Goal: Transaction & Acquisition: Purchase product/service

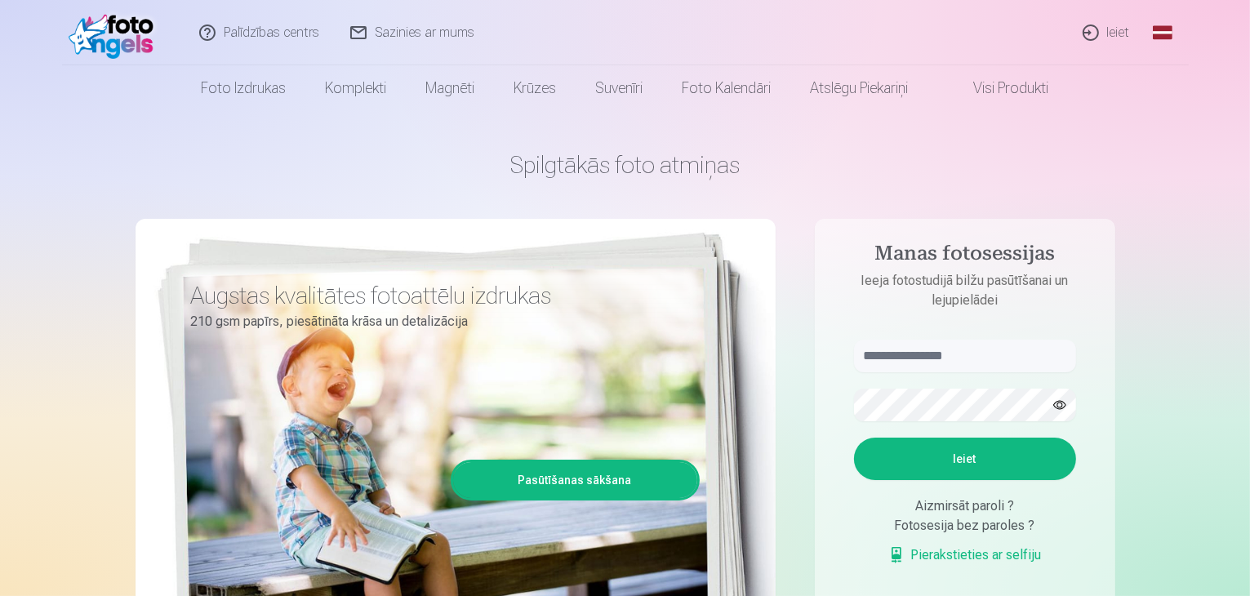
click at [1111, 30] on link "Ieiet" at bounding box center [1107, 32] width 78 height 65
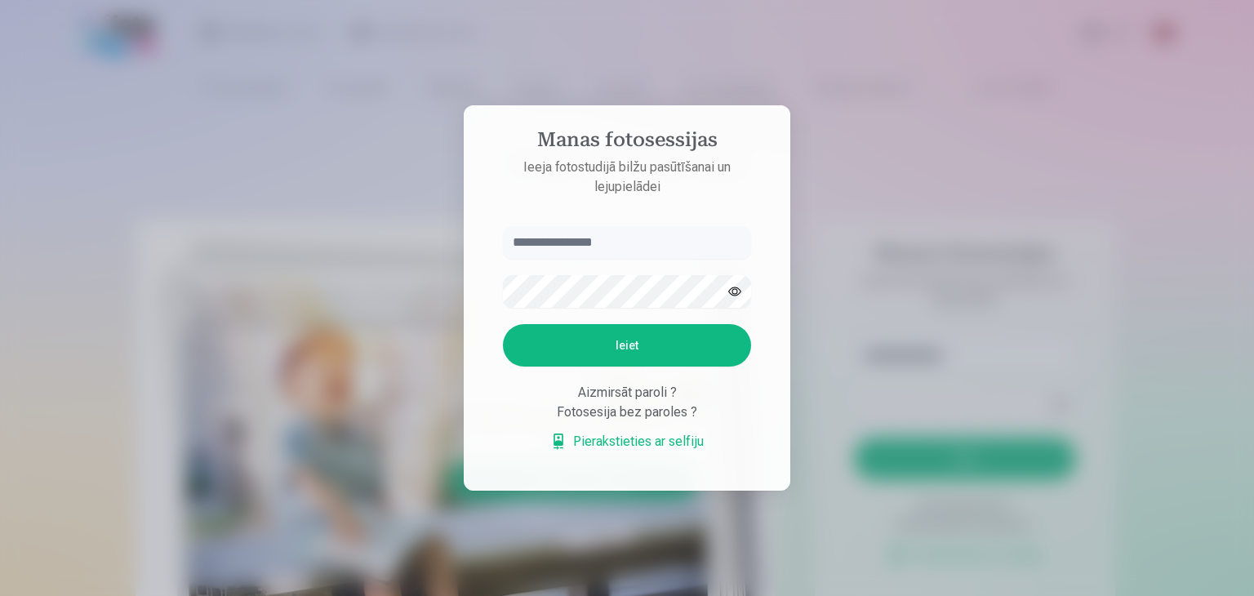
click at [611, 243] on input "text" at bounding box center [627, 242] width 248 height 33
type input "**********"
click at [615, 336] on button "Ieiet" at bounding box center [627, 345] width 248 height 42
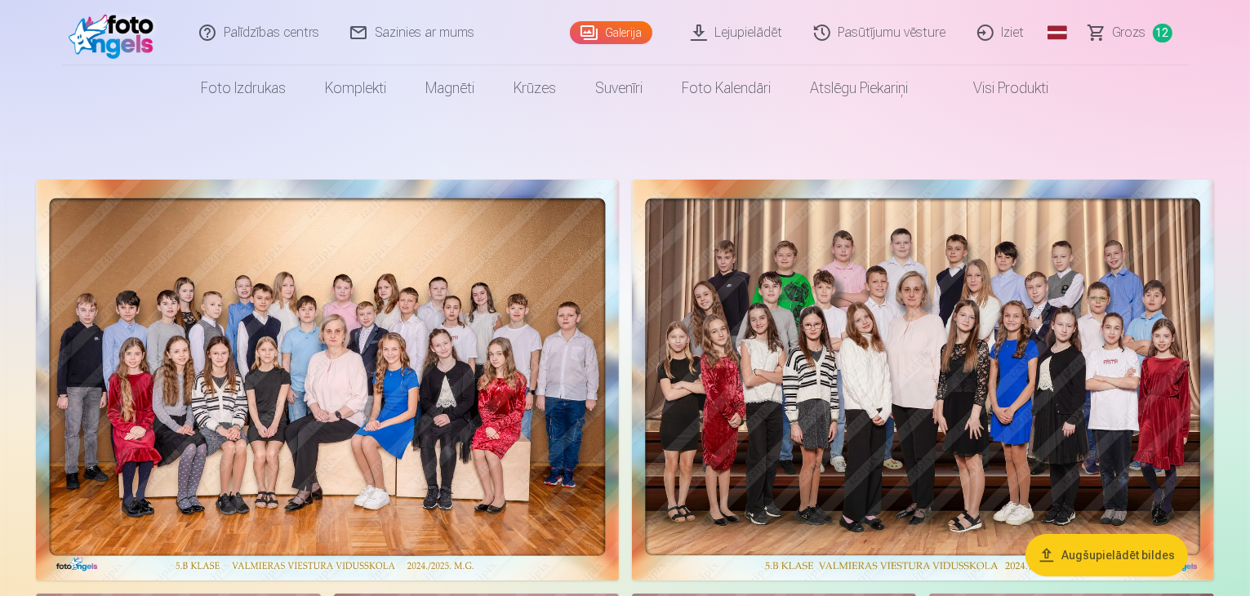
click at [1139, 30] on span "Grozs" at bounding box center [1128, 33] width 33 height 20
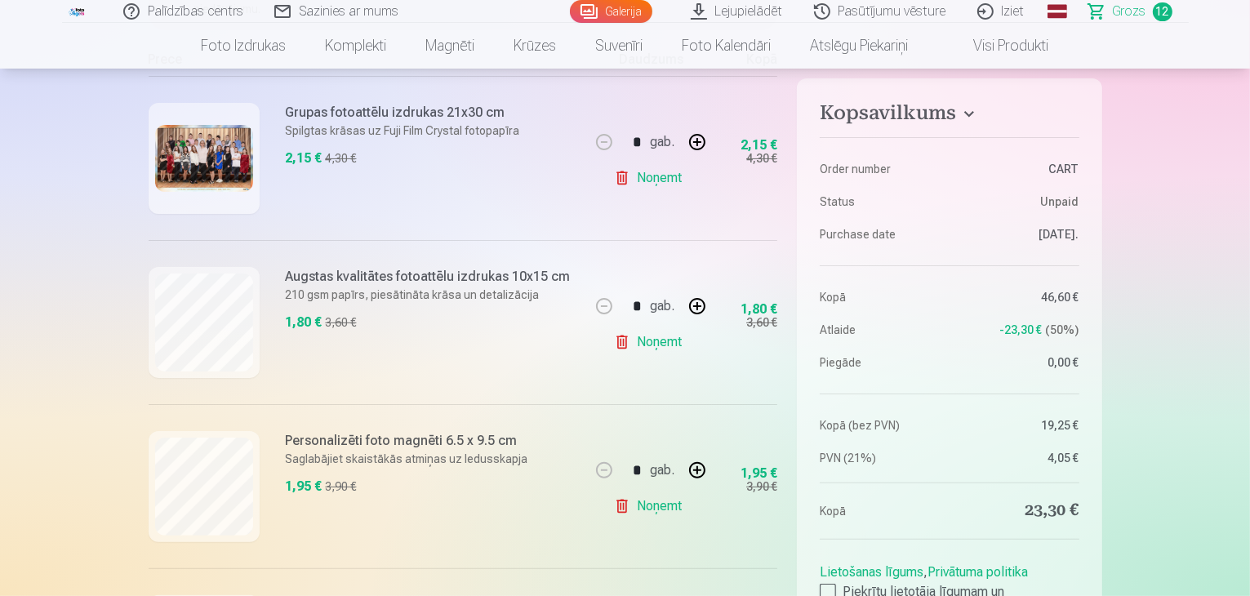
scroll to position [340, 0]
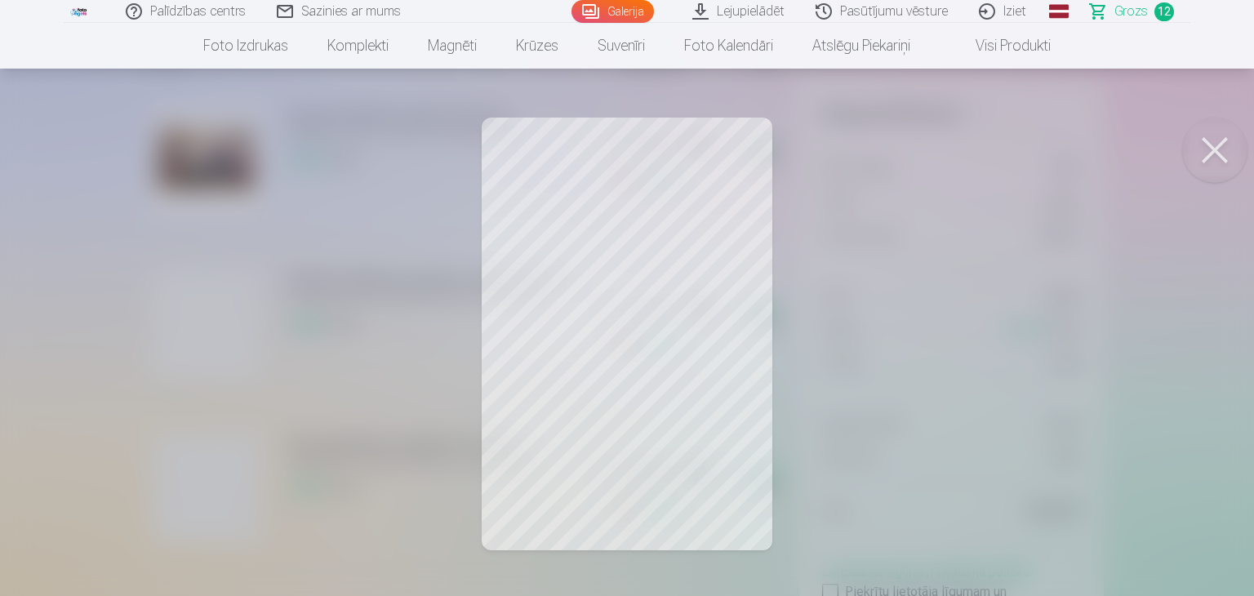
click at [1201, 135] on button at bounding box center [1214, 150] width 65 height 65
click at [1201, 146] on button at bounding box center [1214, 150] width 65 height 65
click at [1216, 144] on button at bounding box center [1214, 150] width 65 height 65
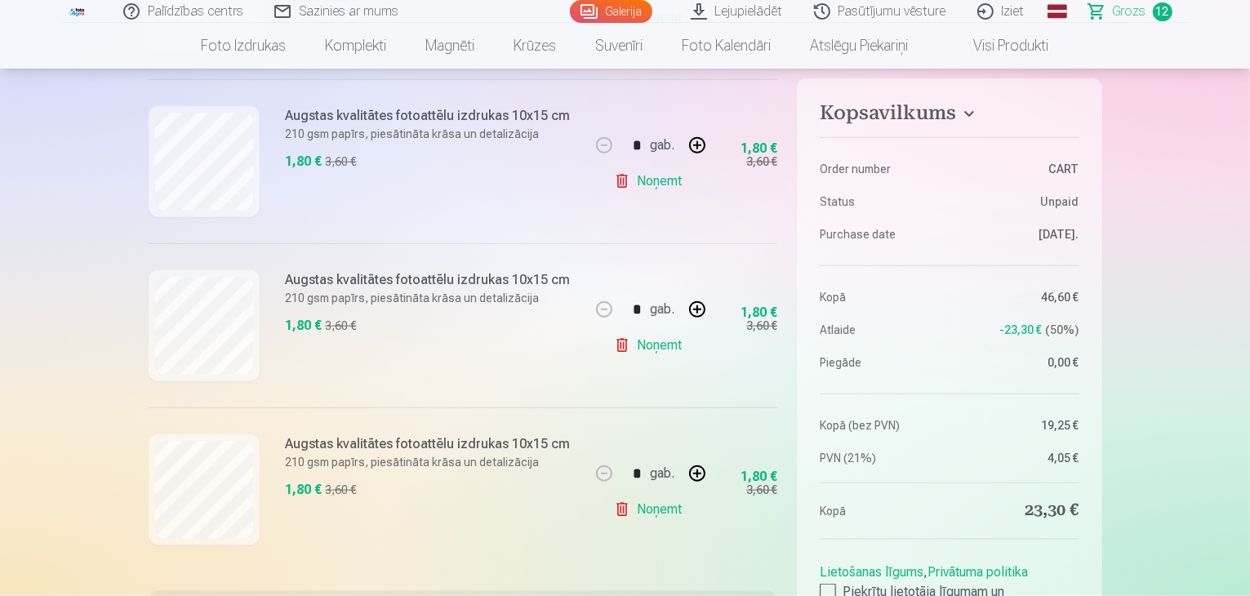
scroll to position [1817, 0]
click at [648, 503] on link "Noņemt" at bounding box center [651, 507] width 74 height 33
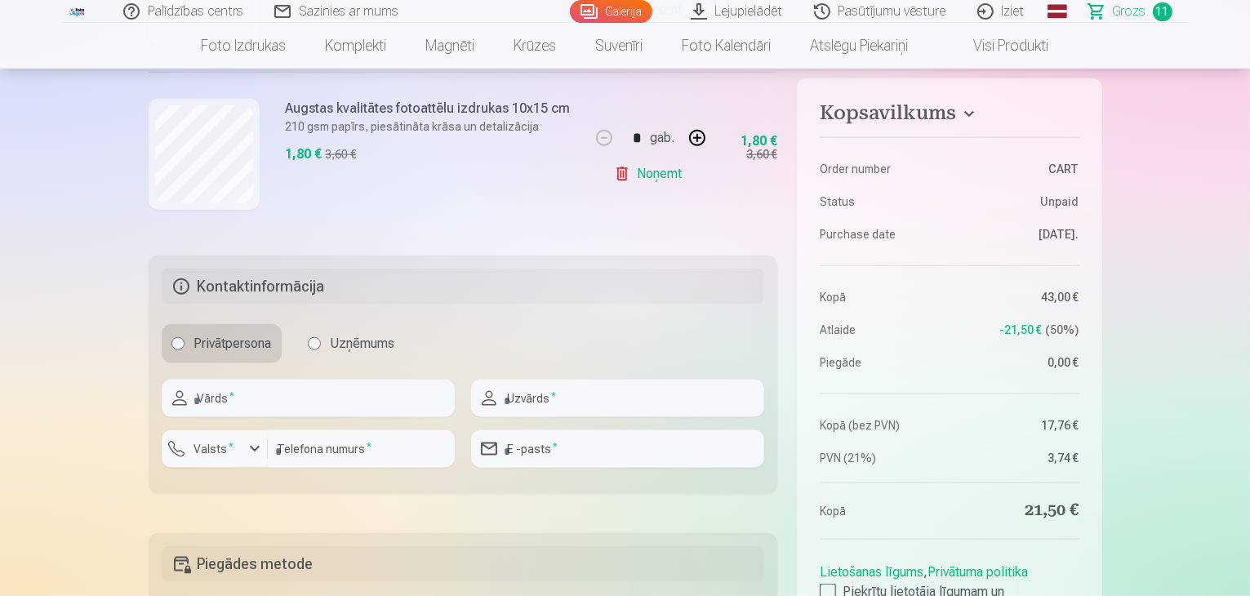
scroll to position [1987, 0]
click at [246, 394] on input "text" at bounding box center [308, 398] width 293 height 38
type input "****"
click at [614, 391] on input "text" at bounding box center [617, 398] width 293 height 38
type input "******"
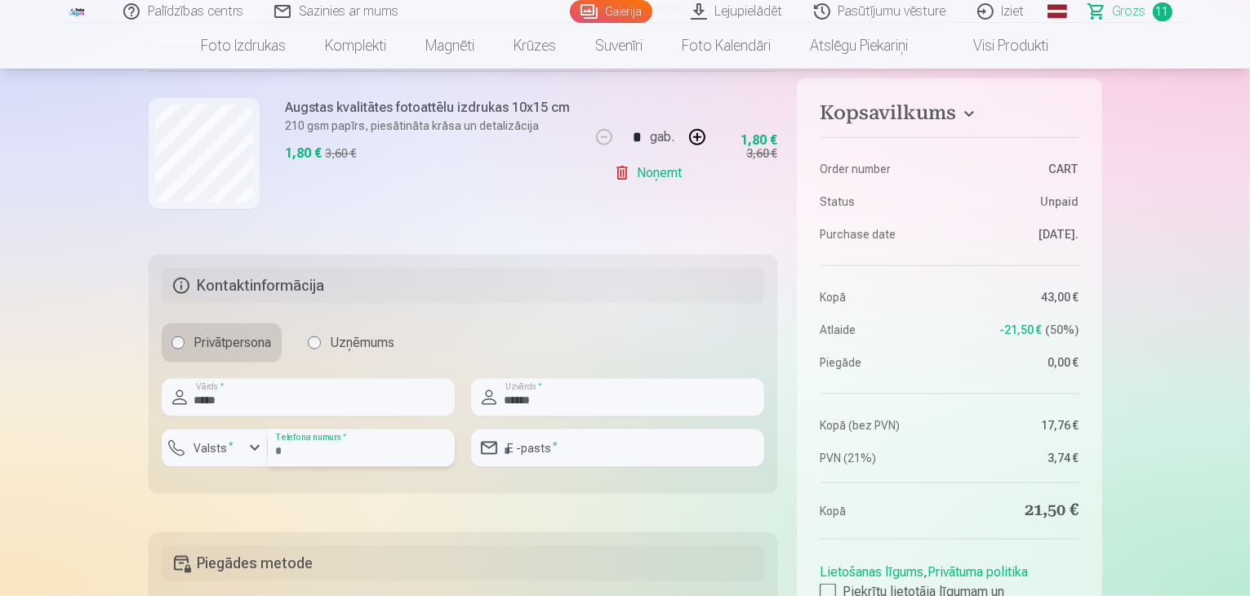
click at [307, 453] on input "number" at bounding box center [361, 448] width 187 height 38
type input "********"
click at [591, 451] on input "email" at bounding box center [617, 448] width 293 height 38
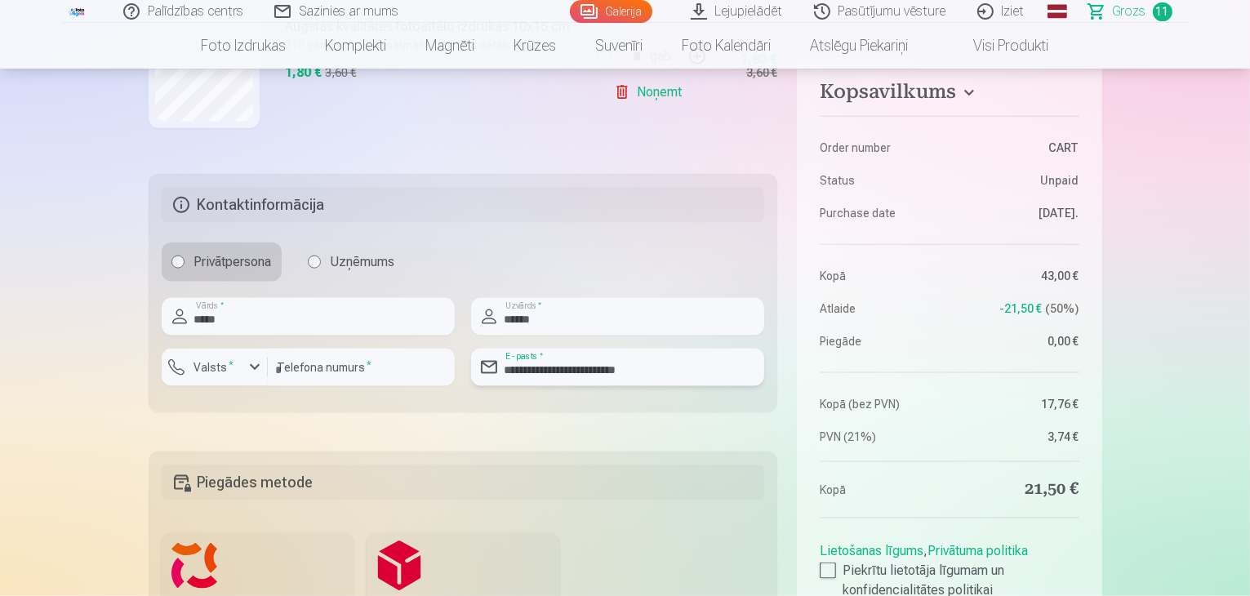
scroll to position [2207, 0]
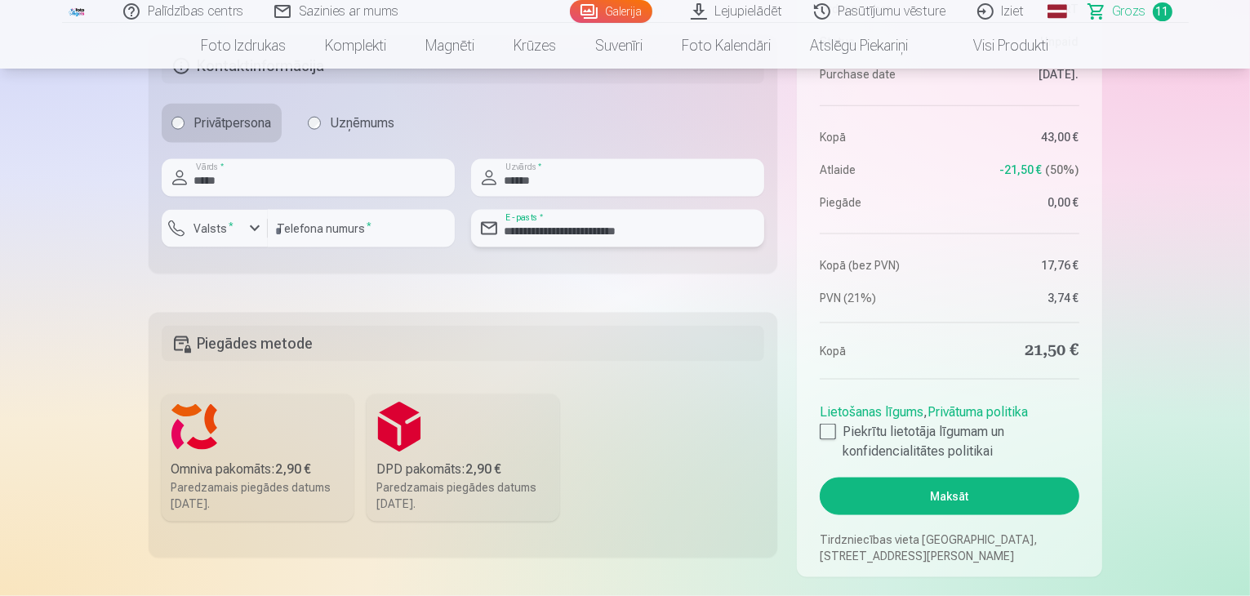
type input "**********"
click at [251, 460] on div "Omniva pakomāts : 2,90 €" at bounding box center [257, 470] width 173 height 20
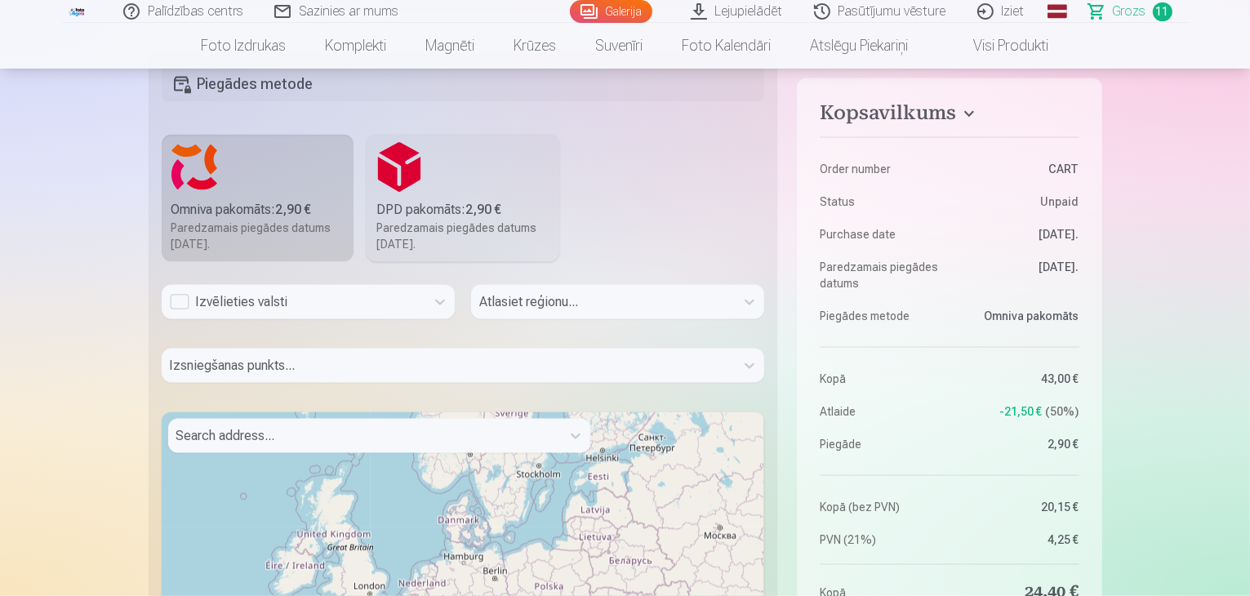
scroll to position [2481, 0]
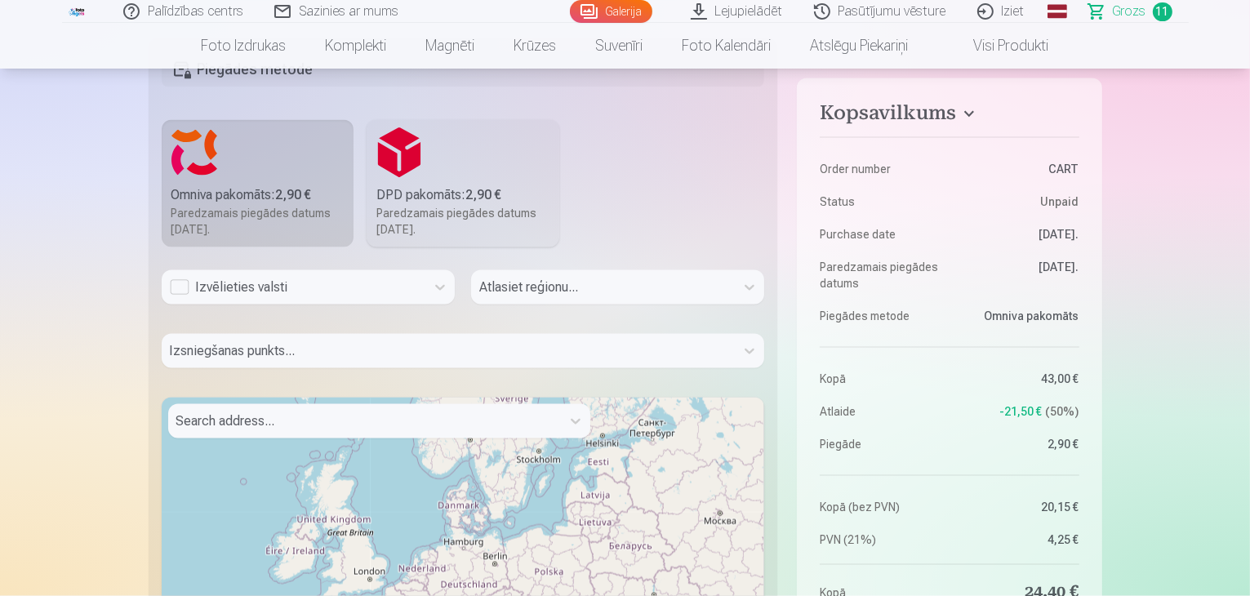
click at [563, 275] on div "Atlasiet reģionu..." at bounding box center [617, 293] width 293 height 47
click at [571, 285] on div "Atlasiet reģionu..." at bounding box center [617, 293] width 293 height 47
click at [751, 286] on div "Atlasiet reģionu..." at bounding box center [617, 293] width 293 height 47
click at [177, 283] on div "Izvēlieties valsti" at bounding box center [293, 288] width 247 height 20
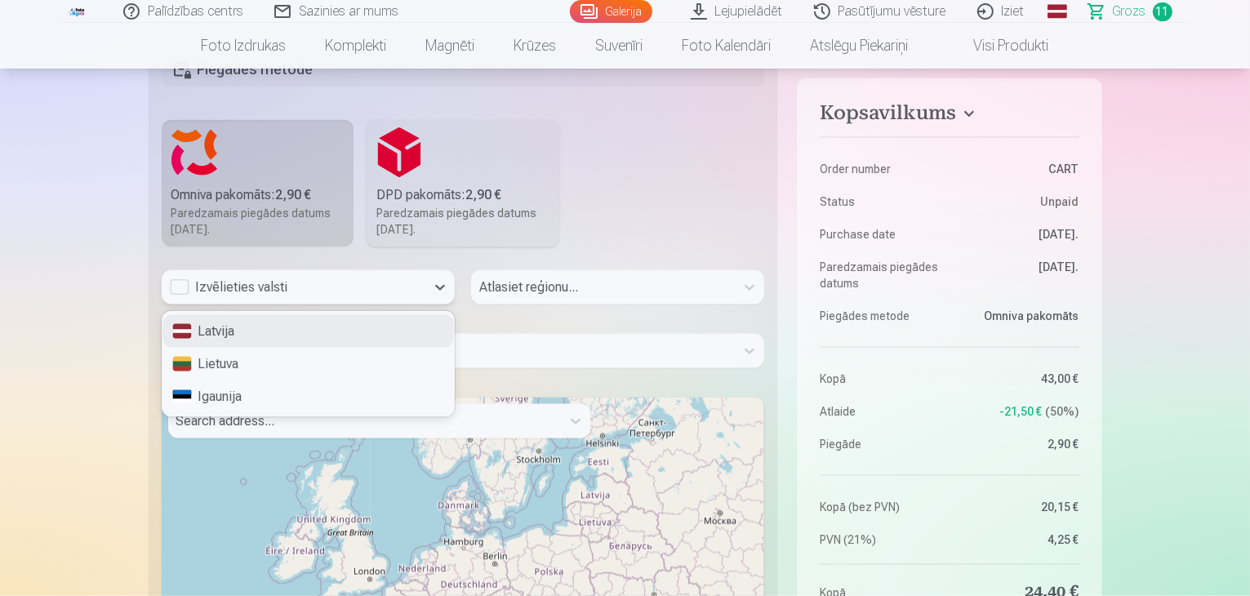
click at [227, 331] on div "Latvija" at bounding box center [307, 331] width 291 height 33
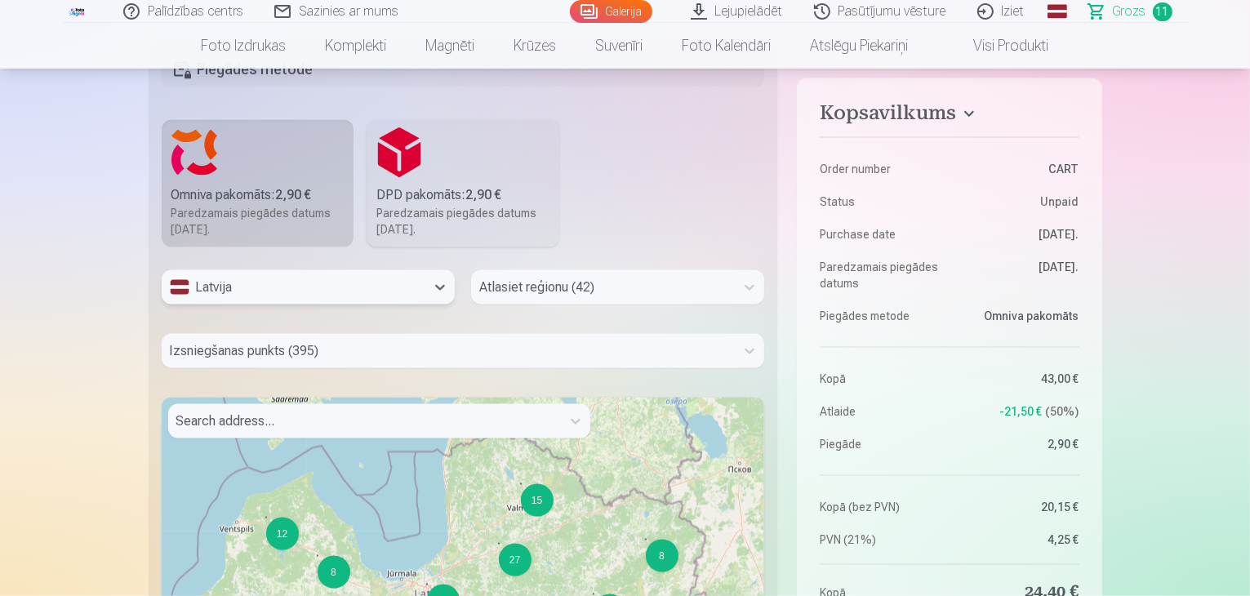
click at [640, 286] on div at bounding box center [602, 287] width 247 height 23
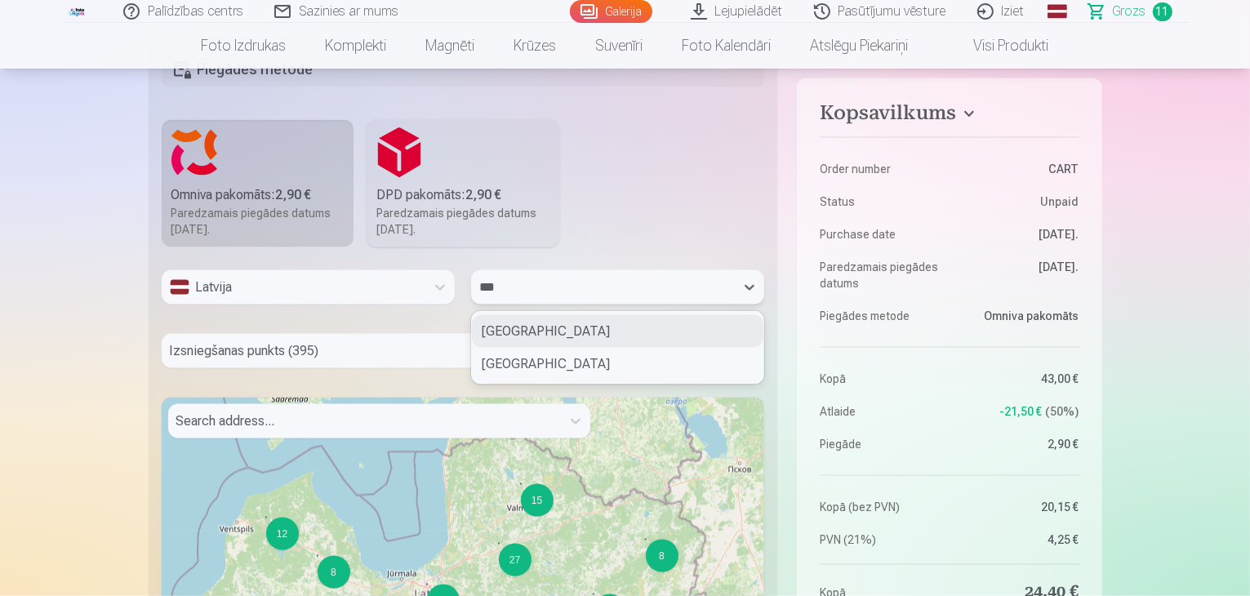
type input "****"
click at [529, 333] on div "Valmieras novads" at bounding box center [617, 331] width 291 height 33
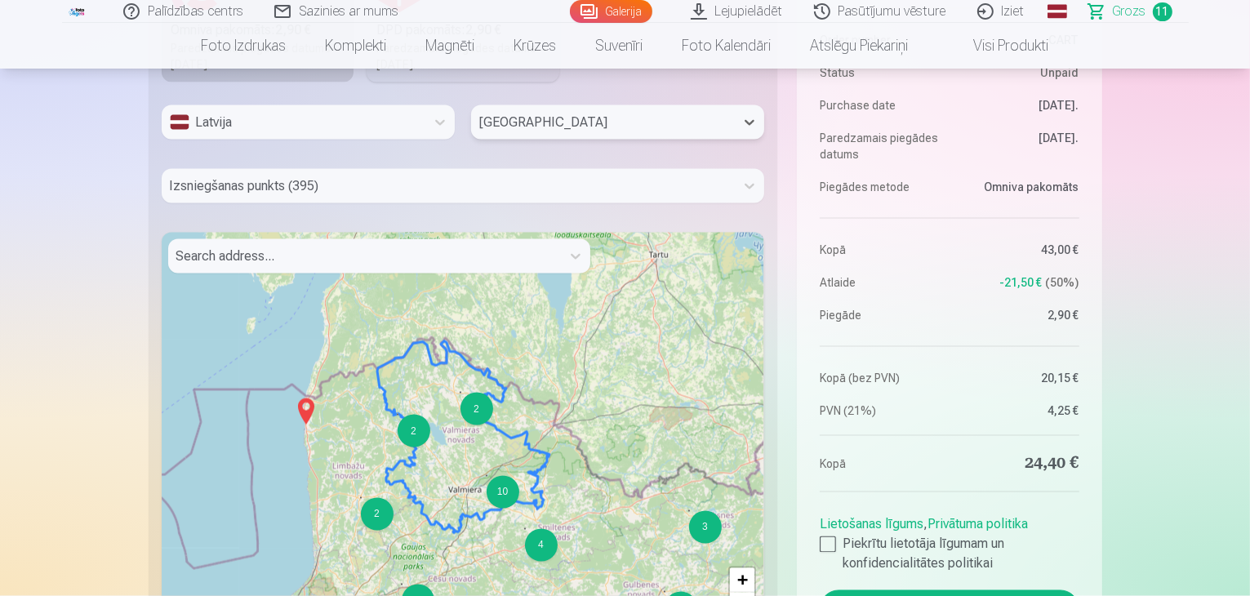
scroll to position [2736, 0]
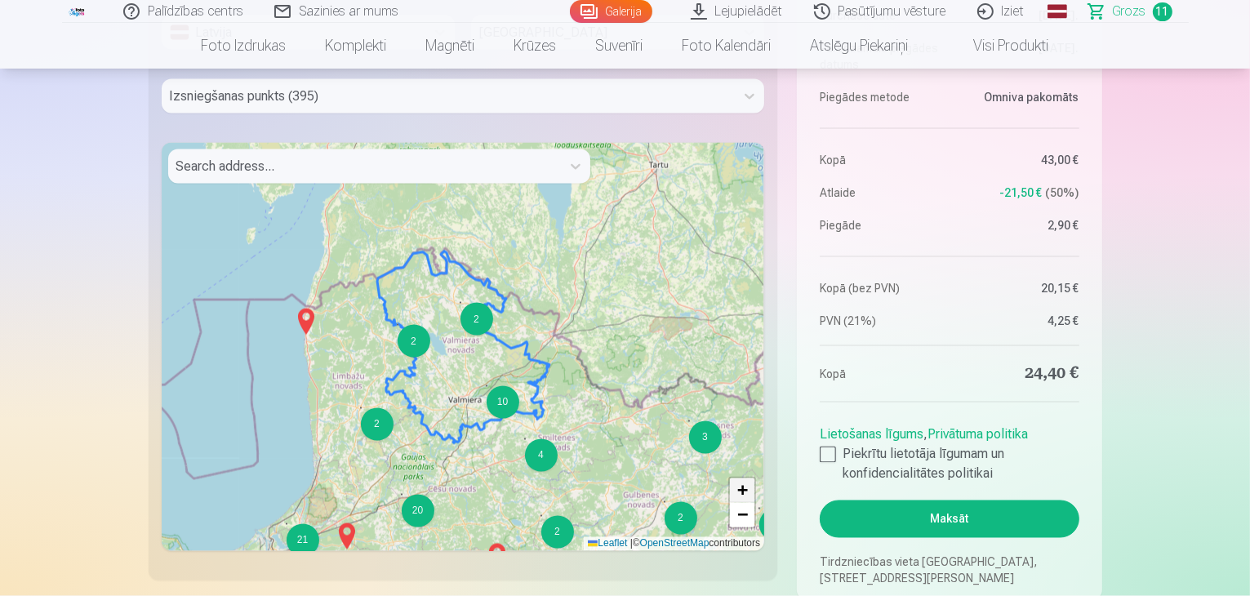
click at [741, 482] on span "+" at bounding box center [742, 490] width 11 height 20
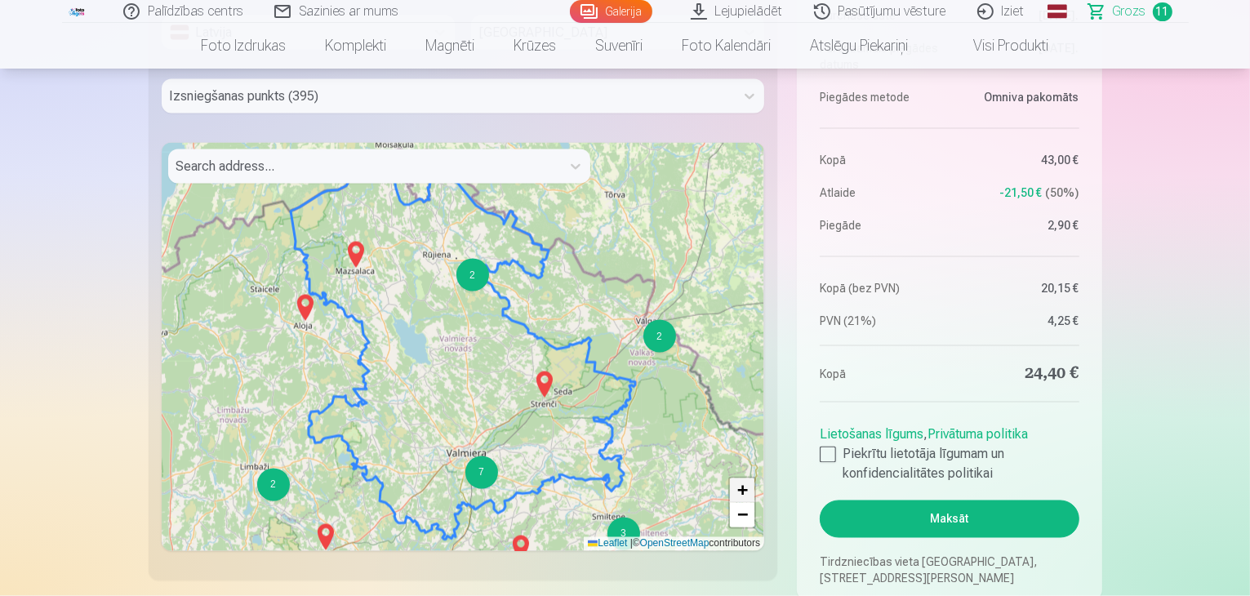
click at [741, 482] on span "+" at bounding box center [742, 490] width 11 height 20
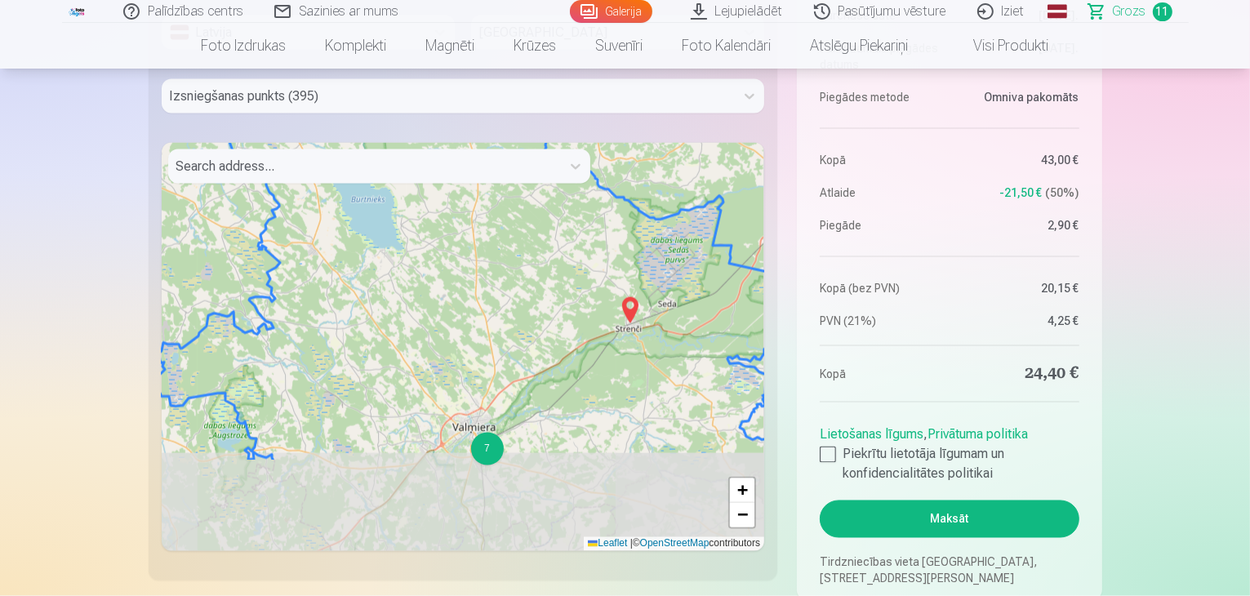
drag, startPoint x: 469, startPoint y: 331, endPoint x: 473, endPoint y: 197, distance: 134.7
click at [473, 197] on div "7 2 3 2 6 3 + − Leaflet | © OpenStreetMap contributors" at bounding box center [463, 347] width 603 height 408
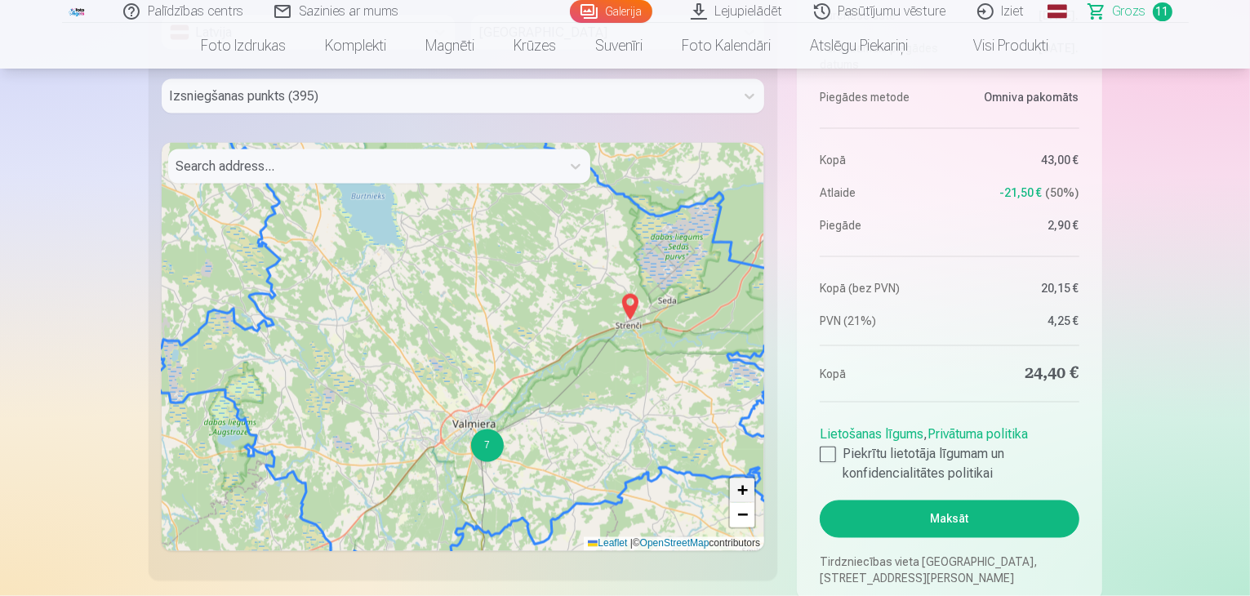
click at [747, 486] on span "+" at bounding box center [742, 490] width 11 height 20
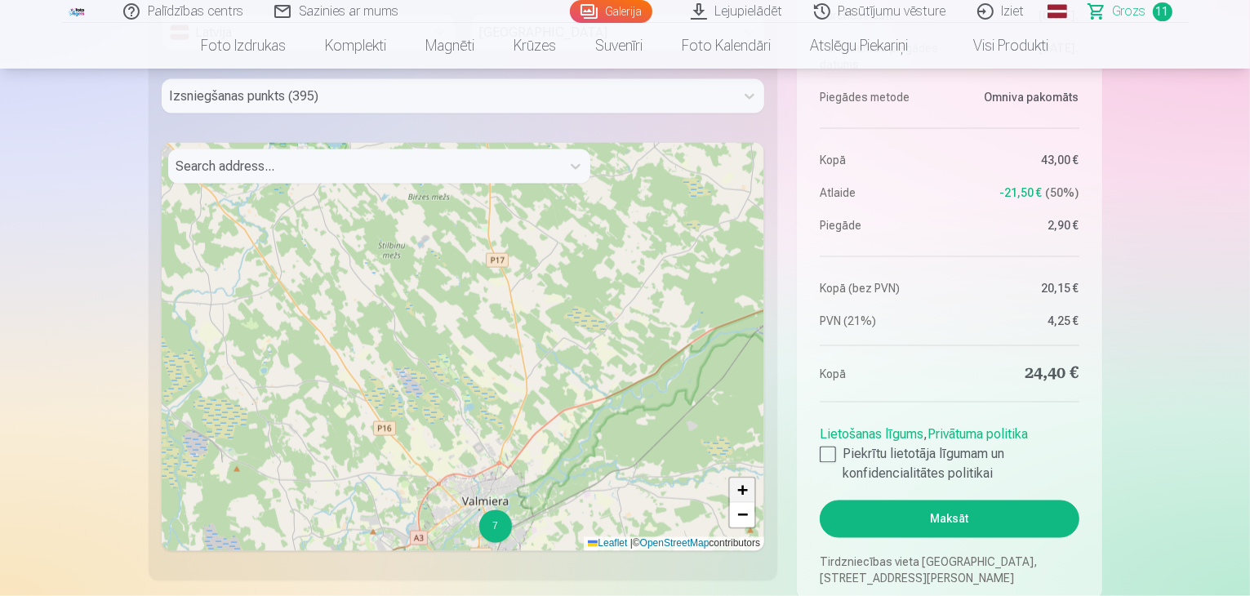
click at [747, 486] on span "+" at bounding box center [742, 490] width 11 height 20
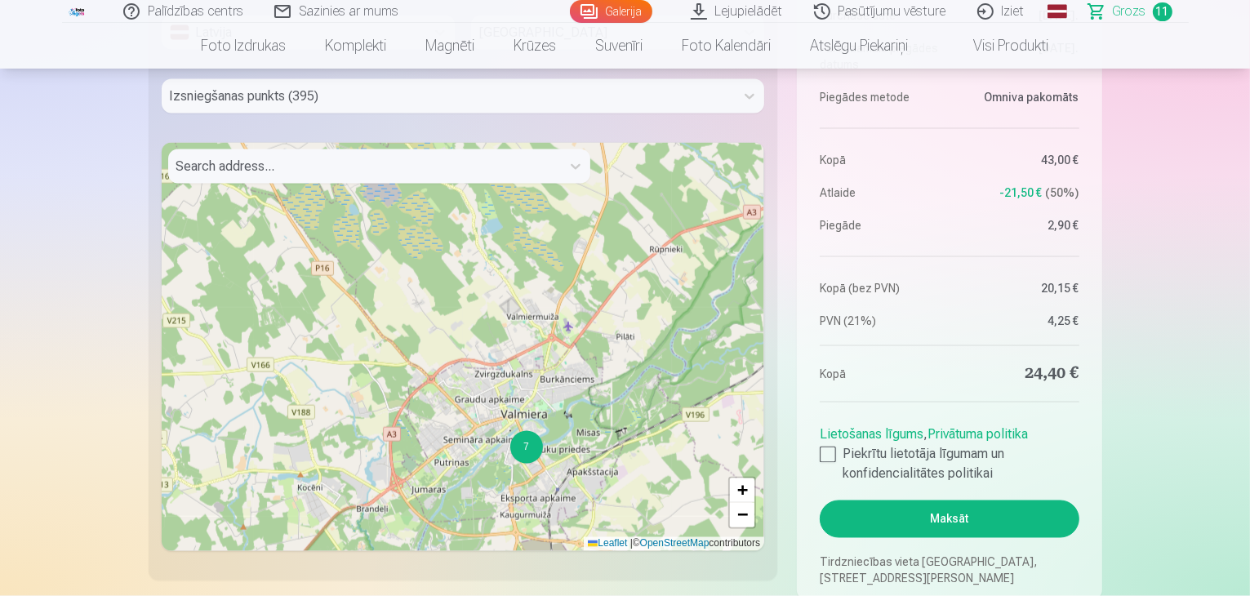
drag, startPoint x: 630, startPoint y: 415, endPoint x: 646, endPoint y: 174, distance: 242.1
click at [646, 174] on div "7 + − Leaflet | © OpenStreetMap contributors" at bounding box center [463, 347] width 603 height 408
click at [740, 488] on span "+" at bounding box center [742, 490] width 11 height 20
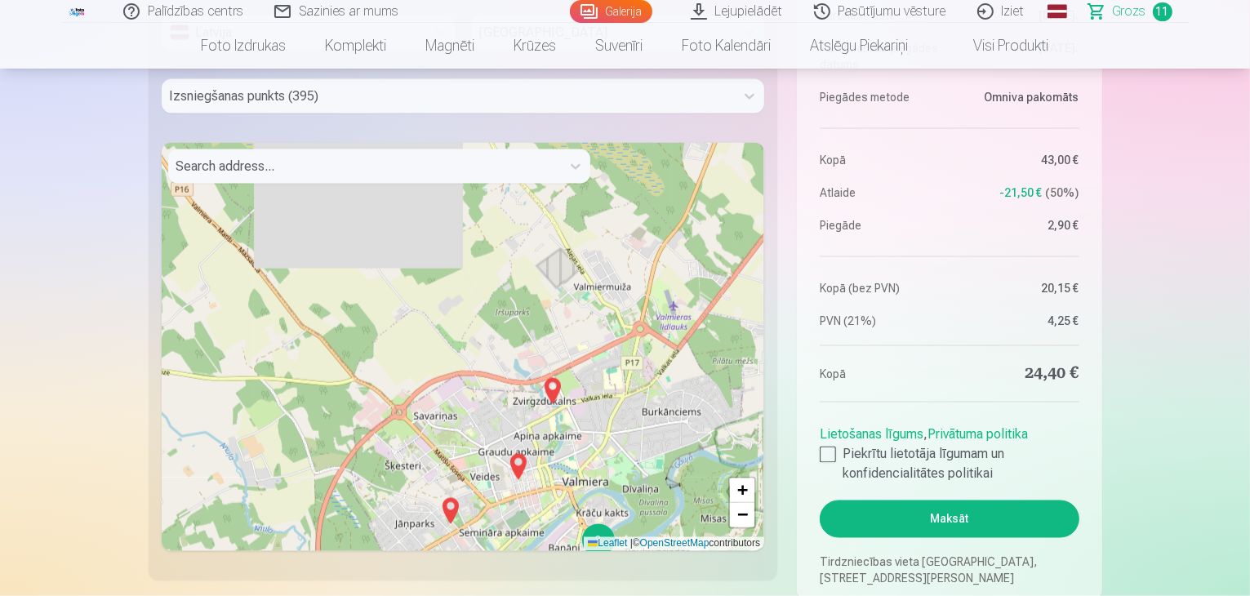
click at [553, 384] on img at bounding box center [553, 390] width 26 height 39
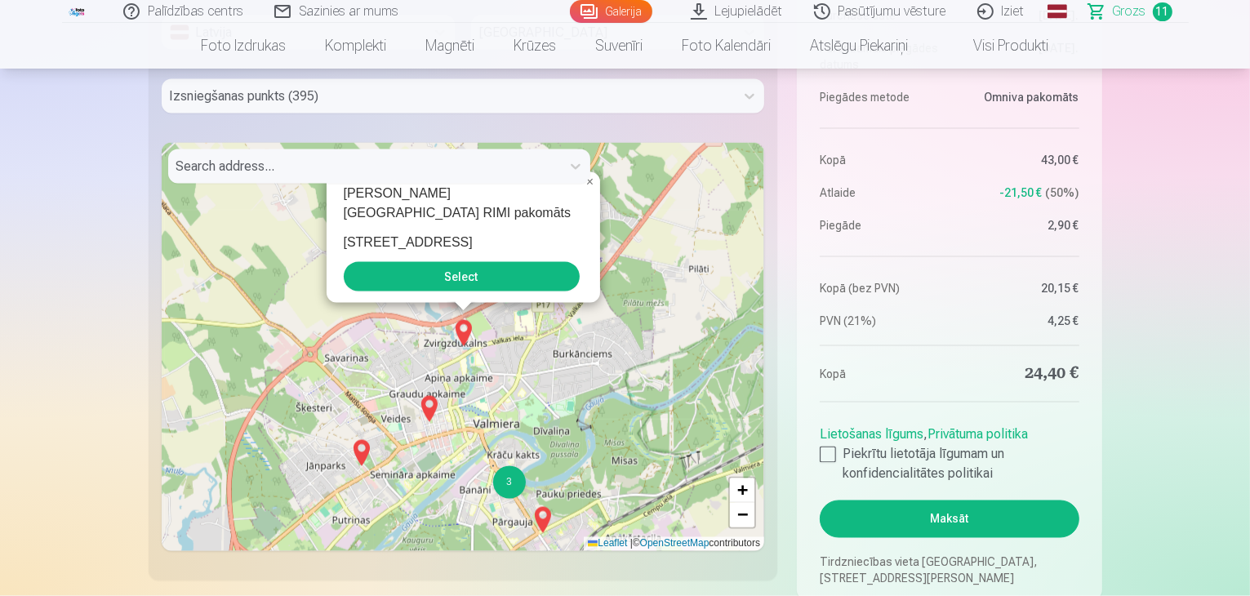
click at [451, 281] on button "Select" at bounding box center [462, 276] width 236 height 29
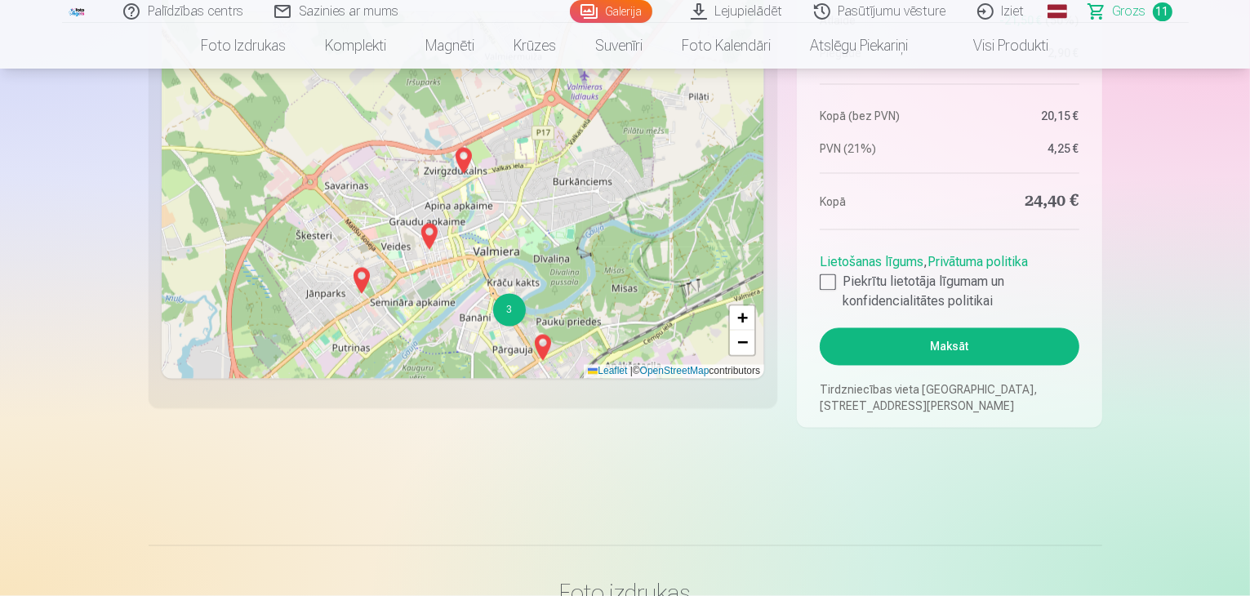
scroll to position [2909, 0]
click at [824, 281] on div at bounding box center [827, 281] width 16 height 16
click at [1006, 340] on button "Maksāt" at bounding box center [948, 346] width 259 height 38
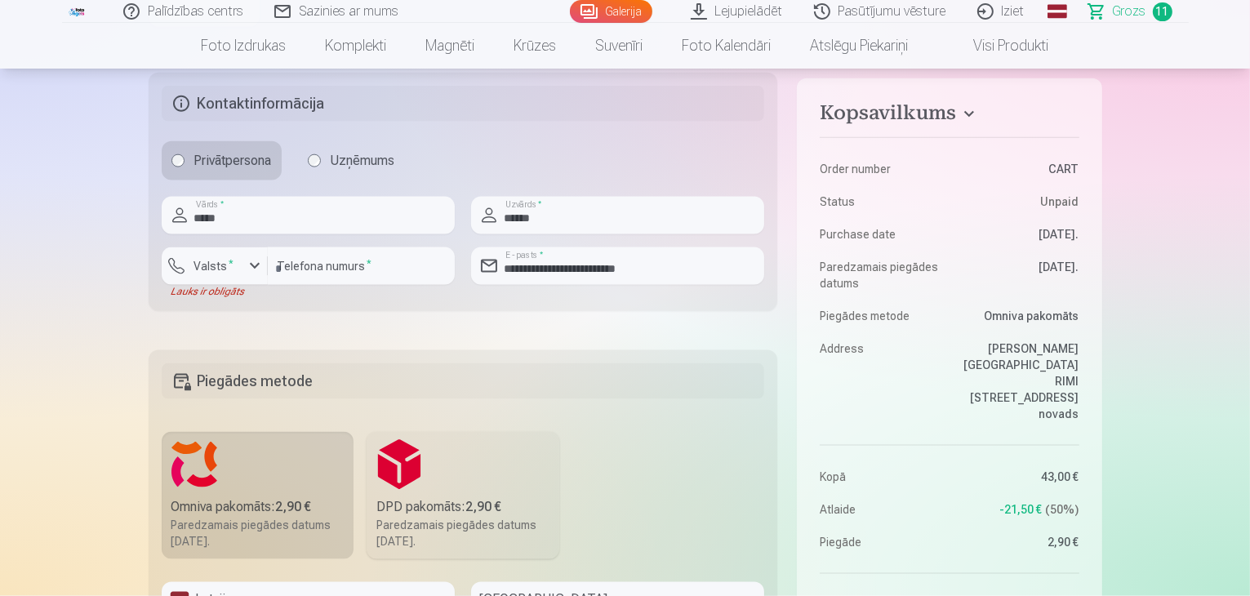
scroll to position [2168, 0]
click at [255, 260] on div "button" at bounding box center [255, 268] width 20 height 20
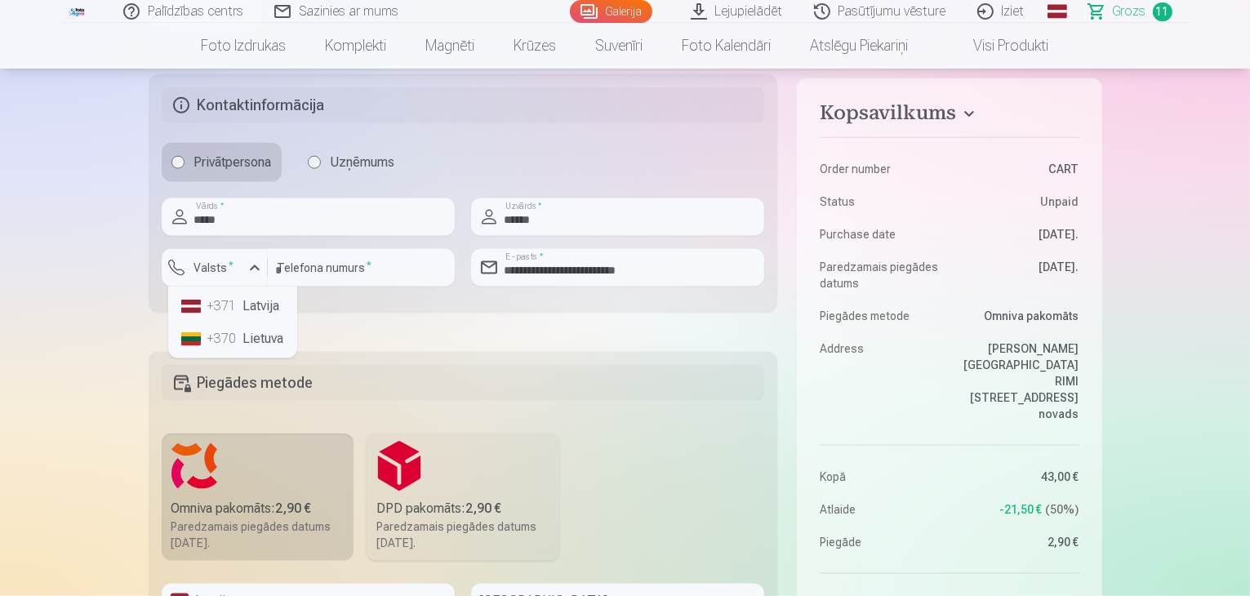
click at [259, 300] on li "+371 Latvija" at bounding box center [233, 306] width 116 height 33
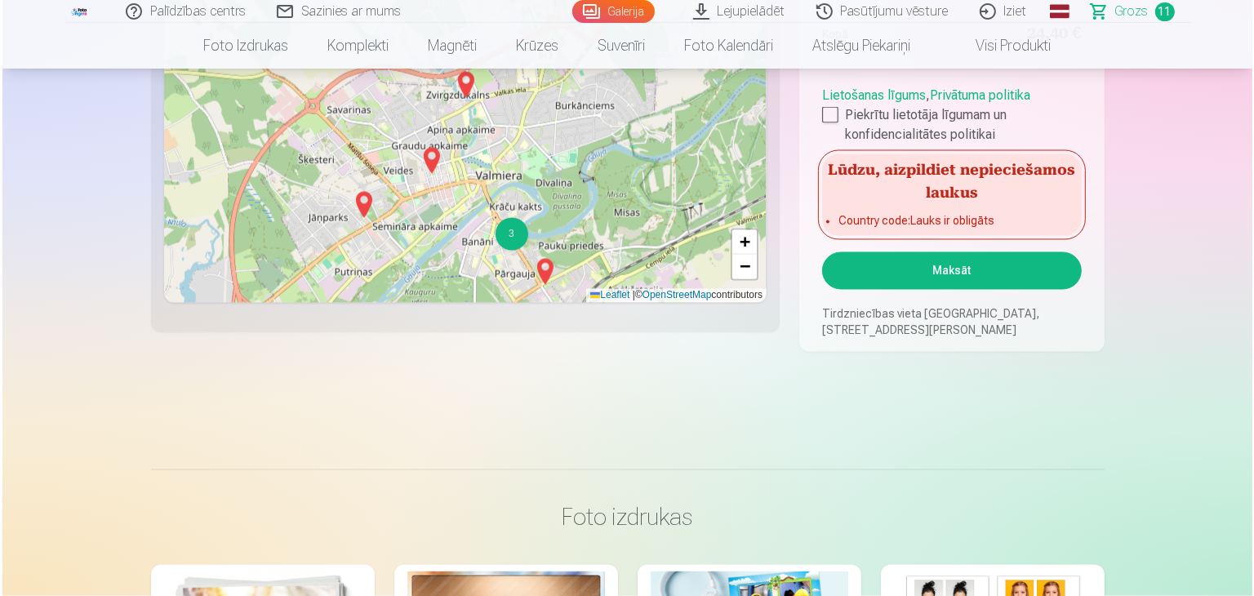
scroll to position [2983, 0]
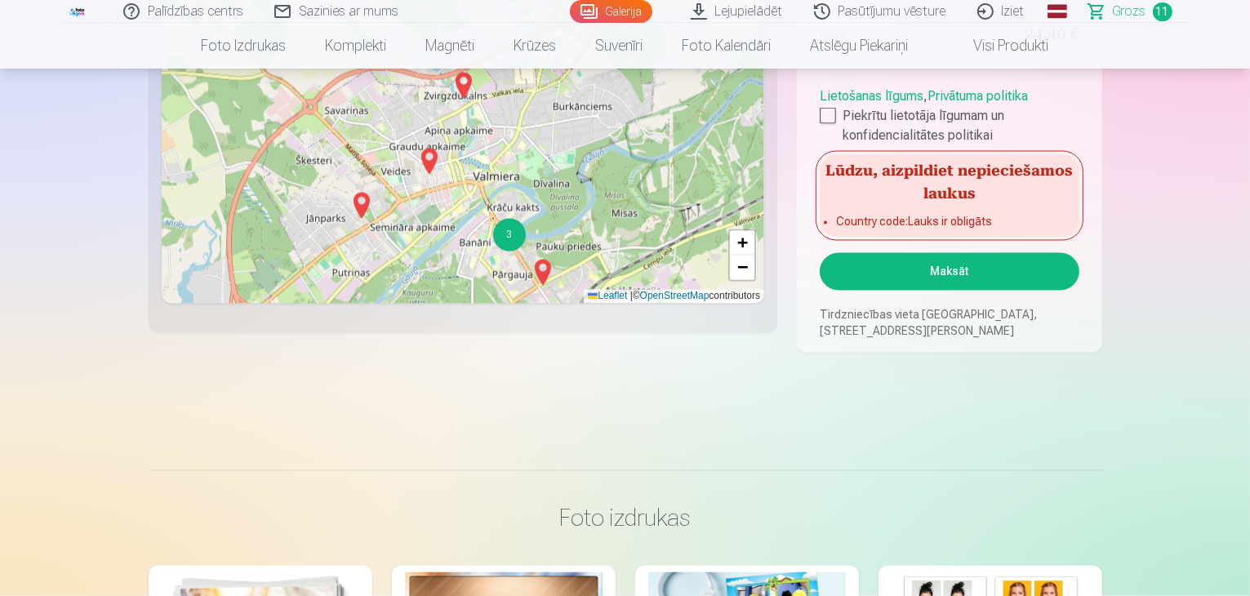
click at [893, 273] on button "Maksāt" at bounding box center [948, 272] width 259 height 38
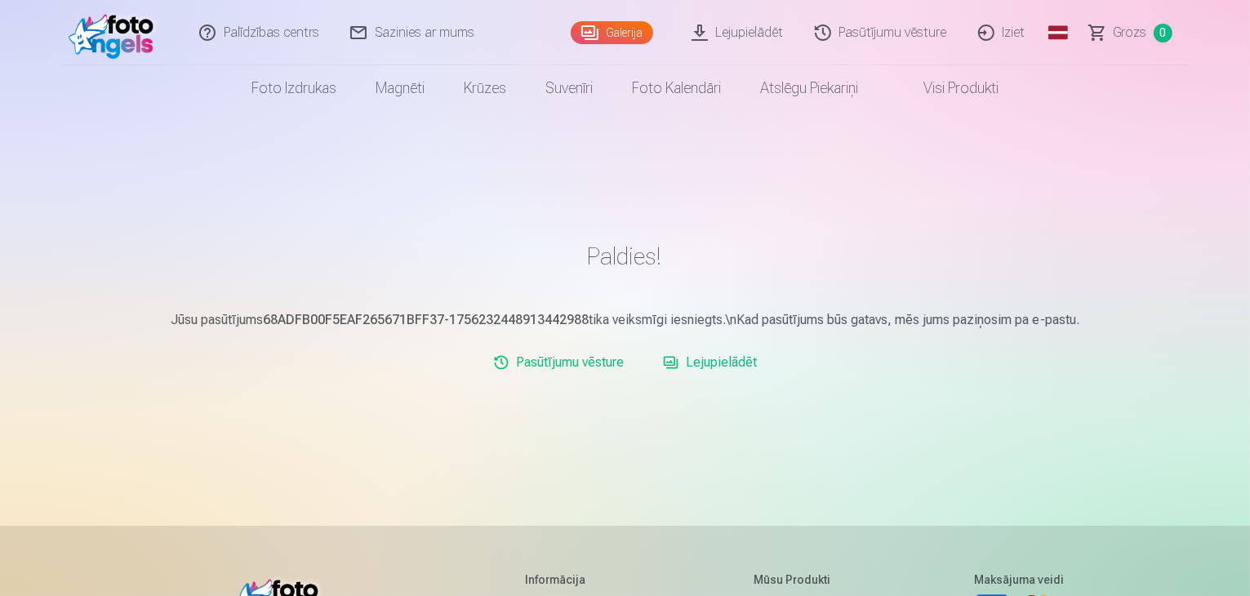
click at [1009, 27] on link "Iziet" at bounding box center [1002, 32] width 78 height 65
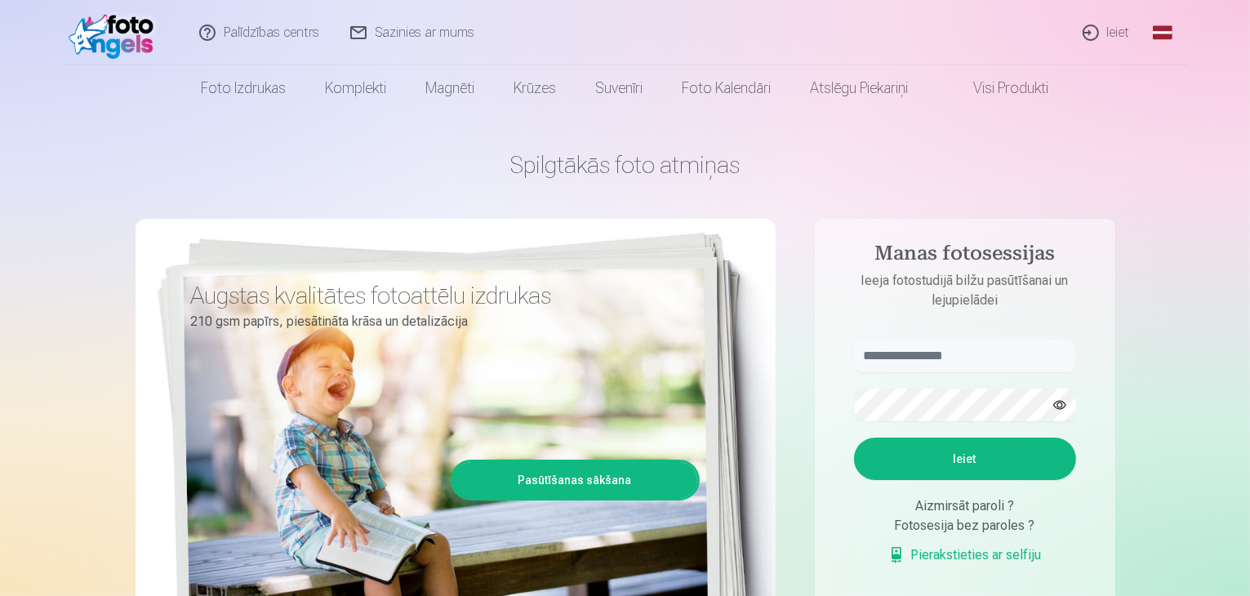
click at [1094, 33] on link "Ieiet" at bounding box center [1107, 32] width 78 height 65
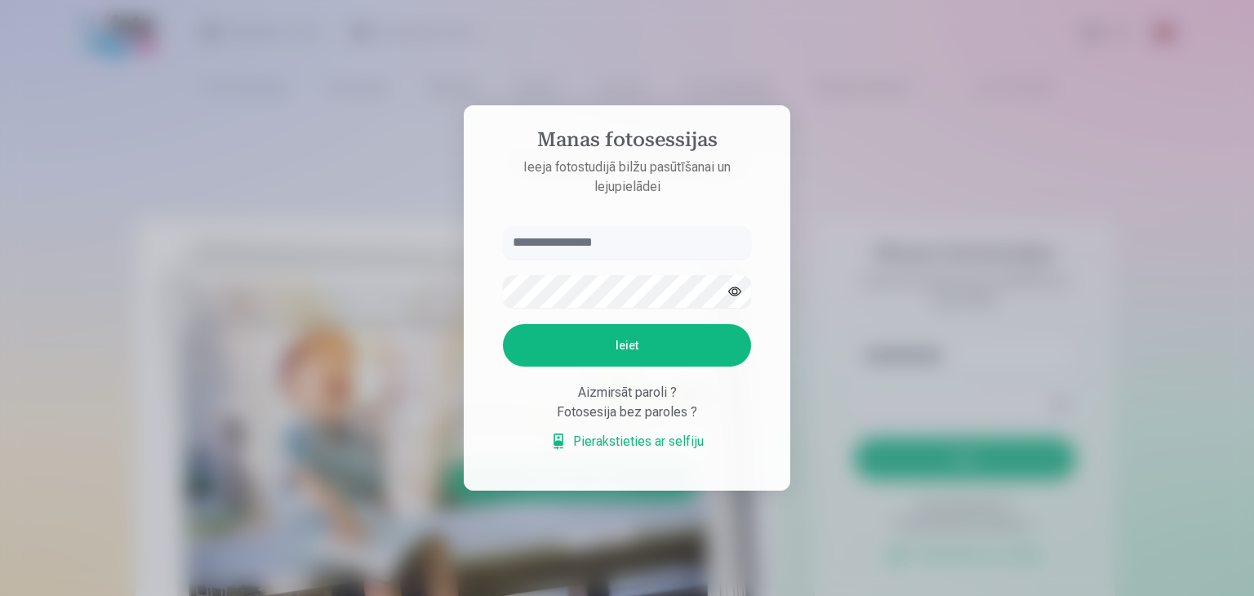
click at [575, 246] on input "text" at bounding box center [627, 242] width 248 height 33
type input "**********"
click at [651, 344] on button "Ieiet" at bounding box center [627, 345] width 248 height 42
